Goal: Task Accomplishment & Management: Complete application form

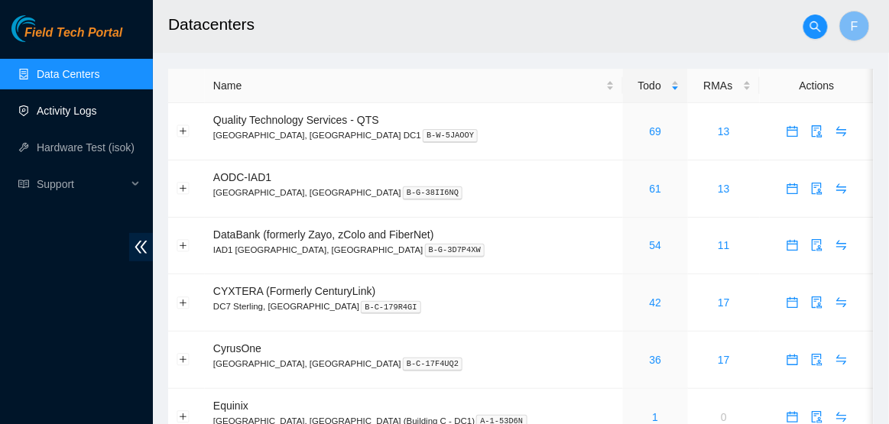
click at [84, 117] on link "Activity Logs" at bounding box center [67, 111] width 60 height 12
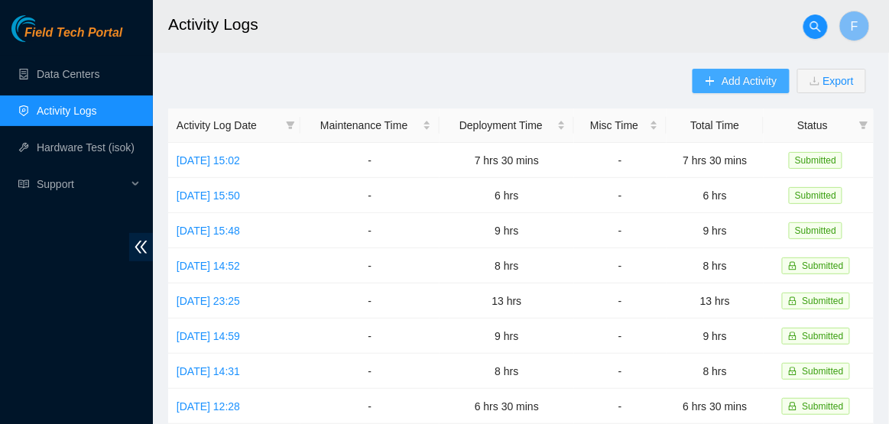
click at [741, 89] on span "Add Activity" at bounding box center [749, 81] width 55 height 17
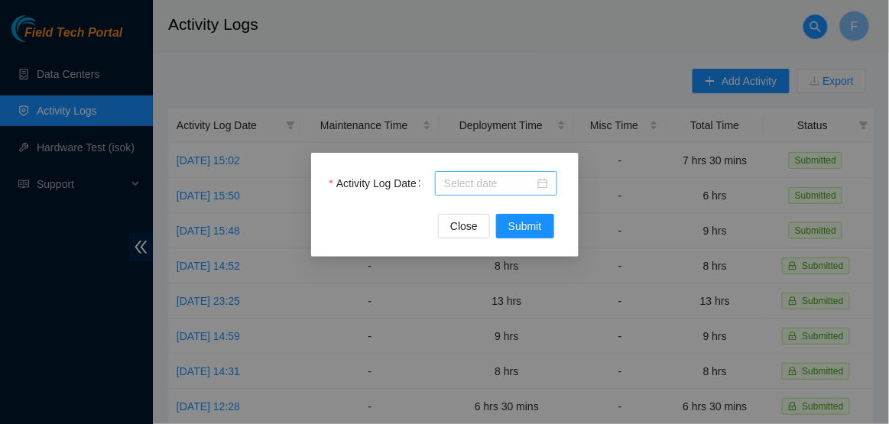
click at [550, 193] on div at bounding box center [496, 183] width 122 height 24
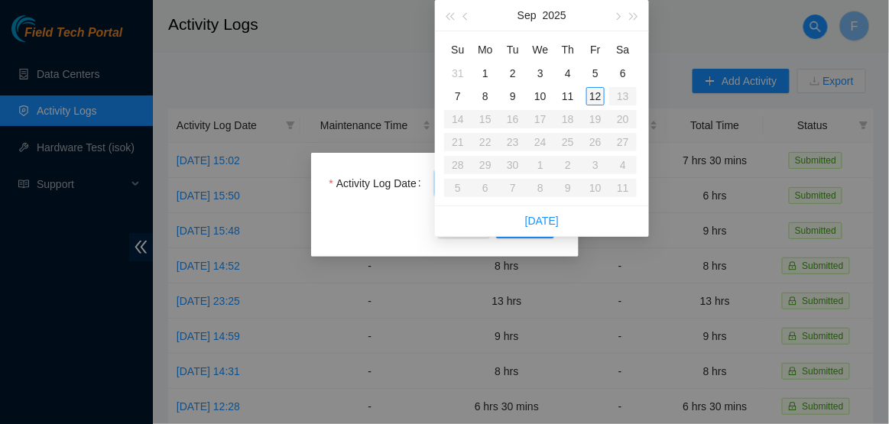
type input "2025-09-12"
click at [605, 100] on td "12" at bounding box center [596, 96] width 28 height 23
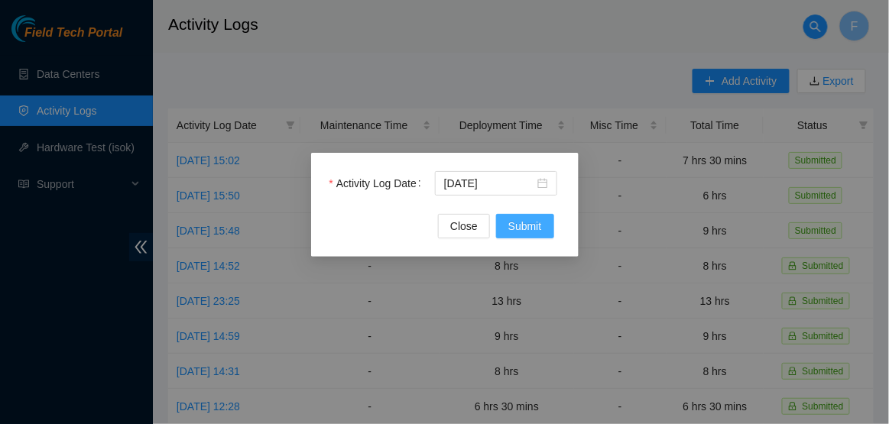
click at [538, 233] on span "Submit" at bounding box center [525, 226] width 34 height 17
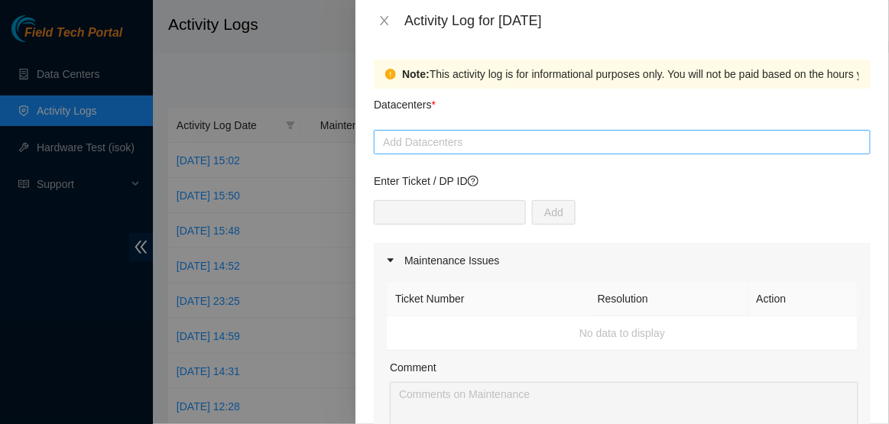
click at [504, 149] on div at bounding box center [622, 142] width 489 height 18
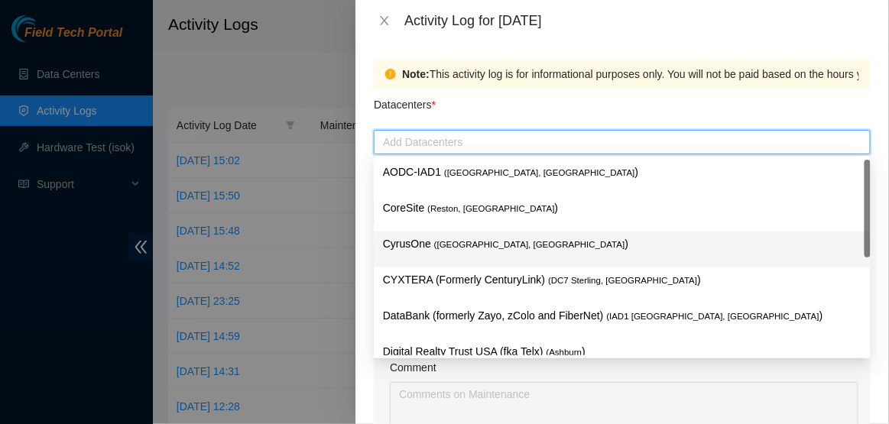
scroll to position [166, 0]
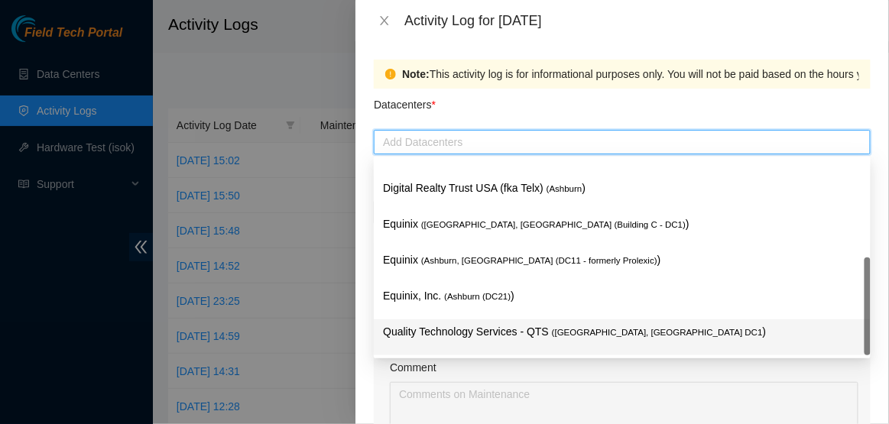
click at [458, 342] on div "Quality Technology Services - QTS ( Ashburn, VA DC1 )" at bounding box center [622, 337] width 478 height 28
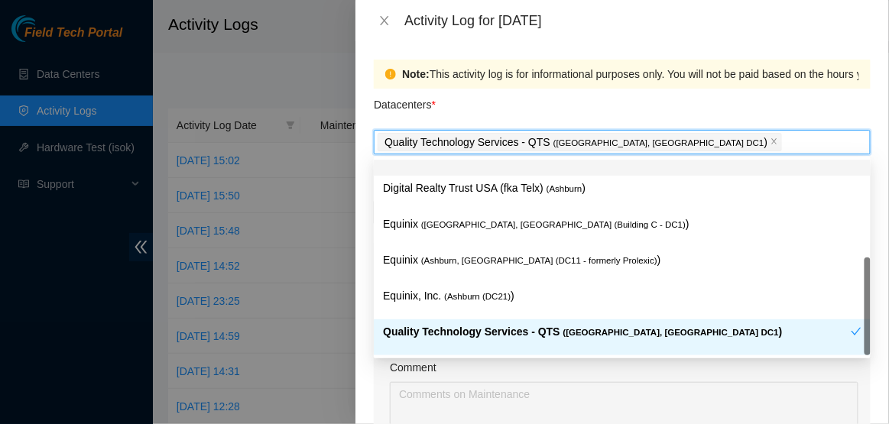
click at [548, 105] on div "Datacenters *" at bounding box center [622, 109] width 497 height 41
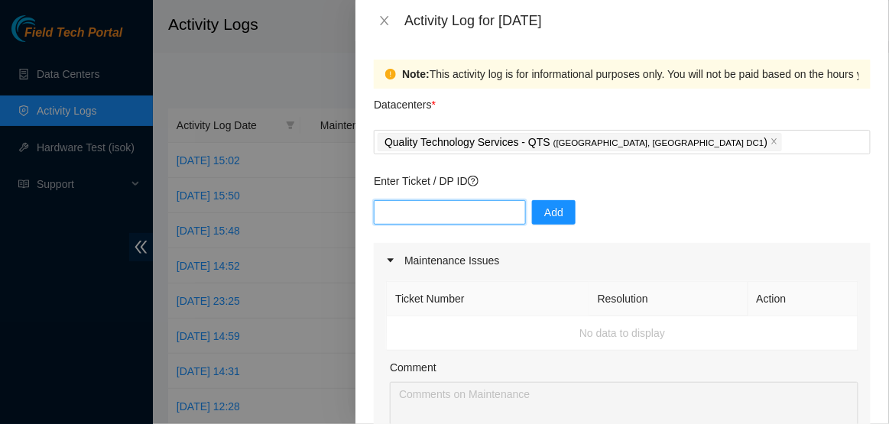
click at [472, 212] on input "text" at bounding box center [450, 212] width 152 height 24
type input "DP77110"
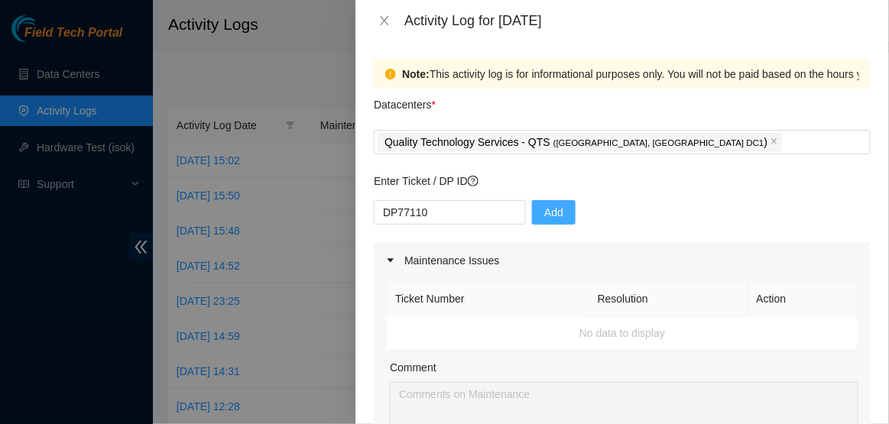
click at [547, 215] on button "Add" at bounding box center [554, 212] width 44 height 24
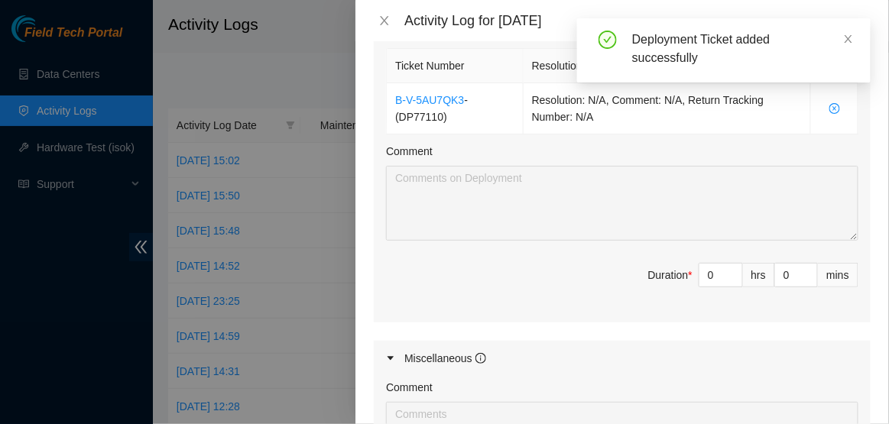
scroll to position [550, 0]
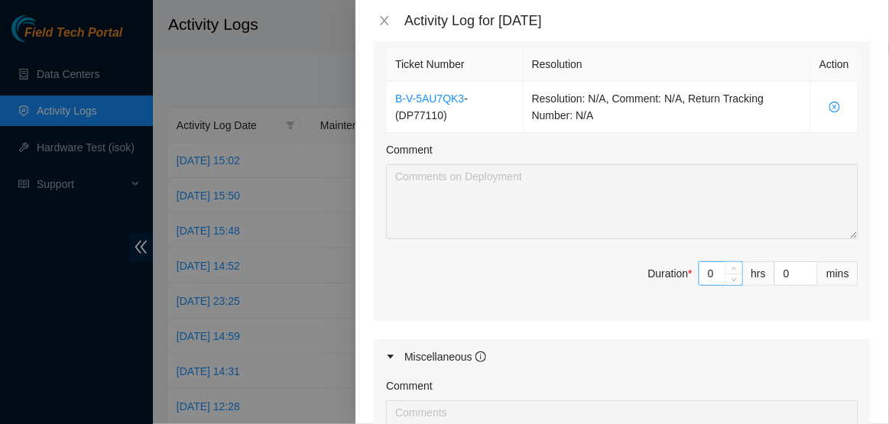
click at [717, 283] on input "0" at bounding box center [720, 273] width 43 height 23
type input "1"
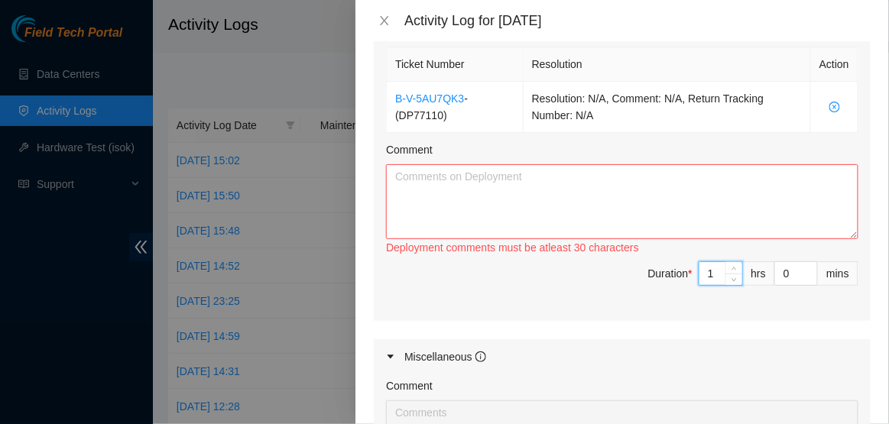
type input "10"
click at [745, 196] on textarea "Comment" at bounding box center [622, 201] width 472 height 75
paste textarea "Hi Dave, EOD Update: -Worked with NIE Jason and FT Phil on trying to create a b…"
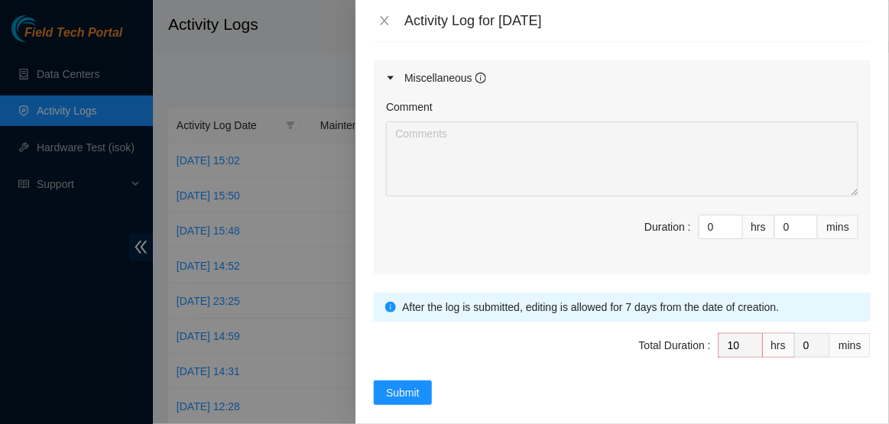
scroll to position [844, 0]
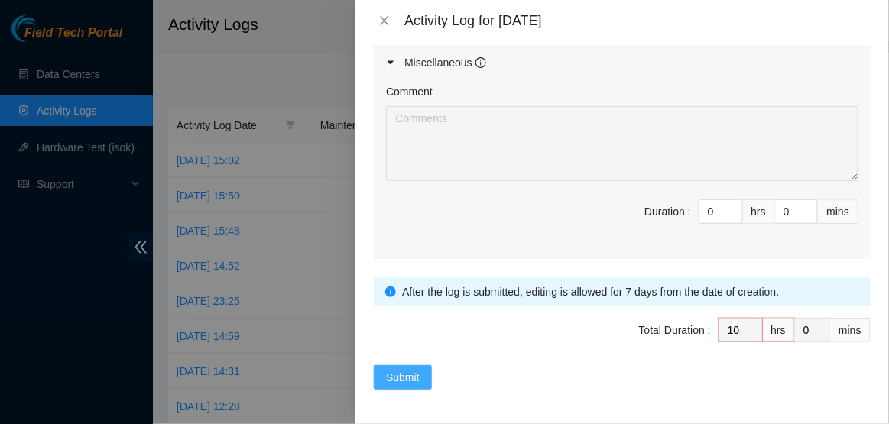
type textarea "Hi Dave, EOD Update: -Worked with NIE Jason and FT Phil on trying to create a b…"
click at [416, 385] on button "Submit" at bounding box center [403, 377] width 58 height 24
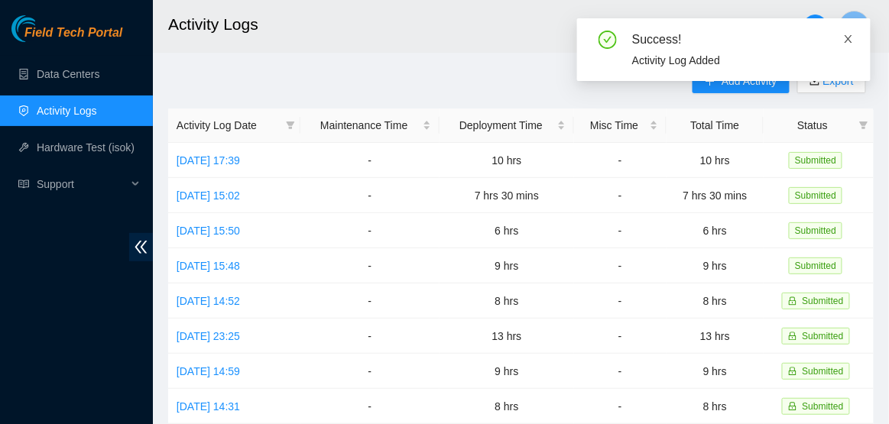
click at [852, 44] on icon "close" at bounding box center [848, 39] width 11 height 11
